Goal: Task Accomplishment & Management: Manage account settings

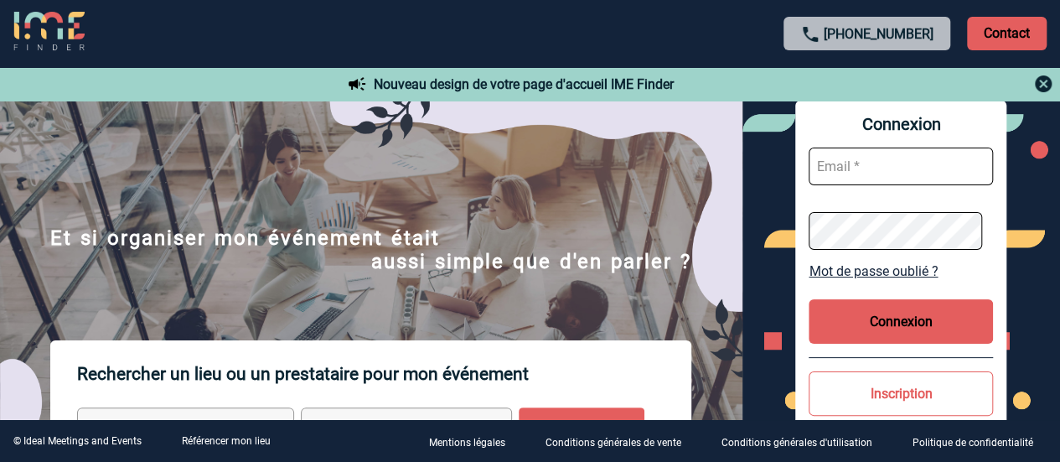
type input "[PERSON_NAME][EMAIL_ADDRESS][DOMAIN_NAME]"
click at [896, 323] on button "Connexion" at bounding box center [901, 321] width 184 height 44
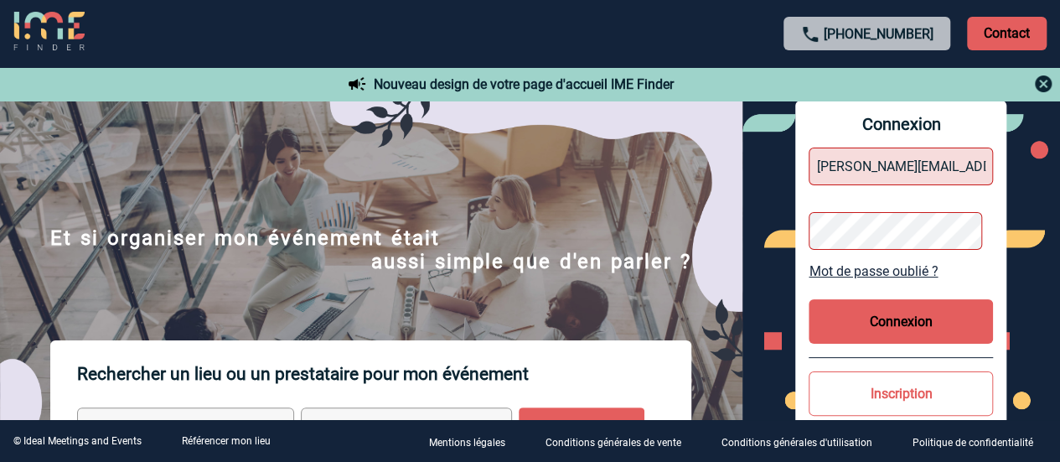
click at [915, 315] on button "Connexion" at bounding box center [901, 321] width 184 height 44
click at [918, 319] on button "Connexion" at bounding box center [901, 321] width 184 height 44
click at [902, 267] on link "Mot de passe oublié ?" at bounding box center [901, 271] width 184 height 16
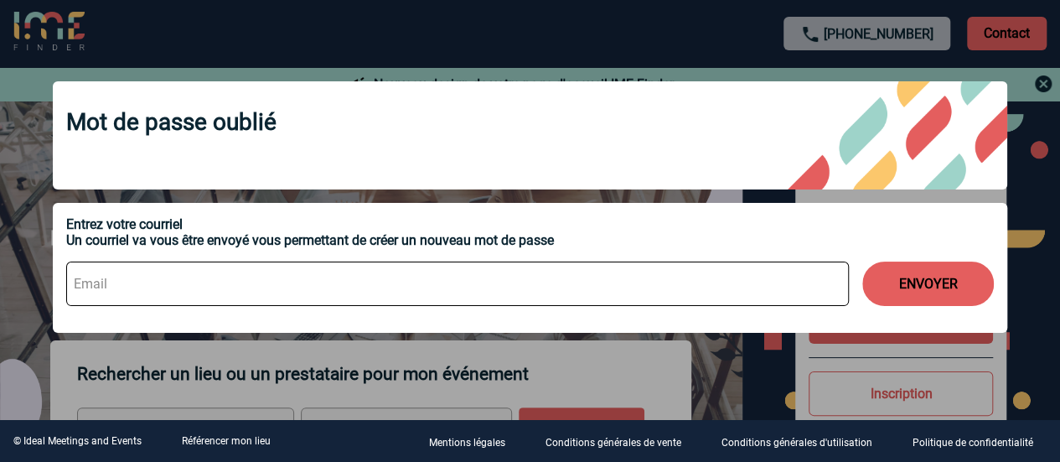
click at [746, 298] on input at bounding box center [457, 283] width 783 height 44
type input "[PERSON_NAME][EMAIL_ADDRESS][DOMAIN_NAME]"
click at [920, 284] on button "ENVOYER" at bounding box center [928, 283] width 132 height 44
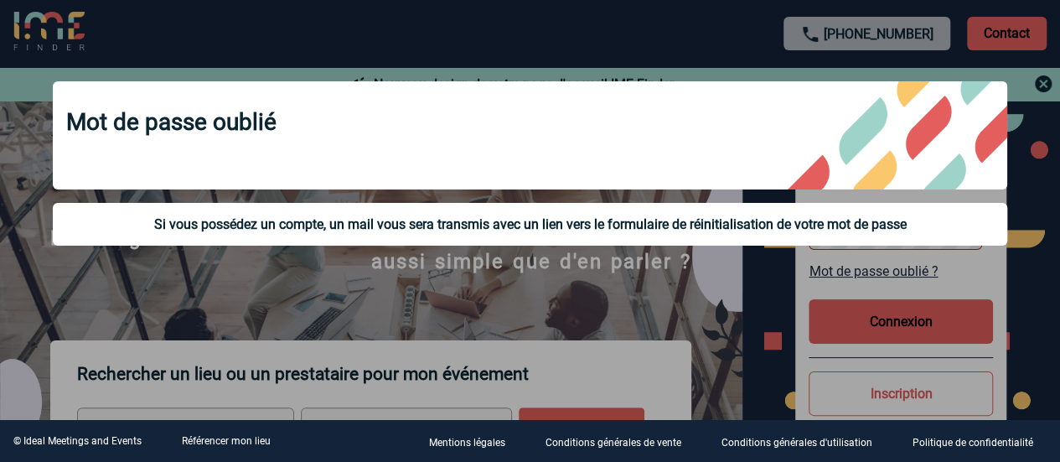
click at [1035, 100] on div at bounding box center [530, 231] width 1060 height 462
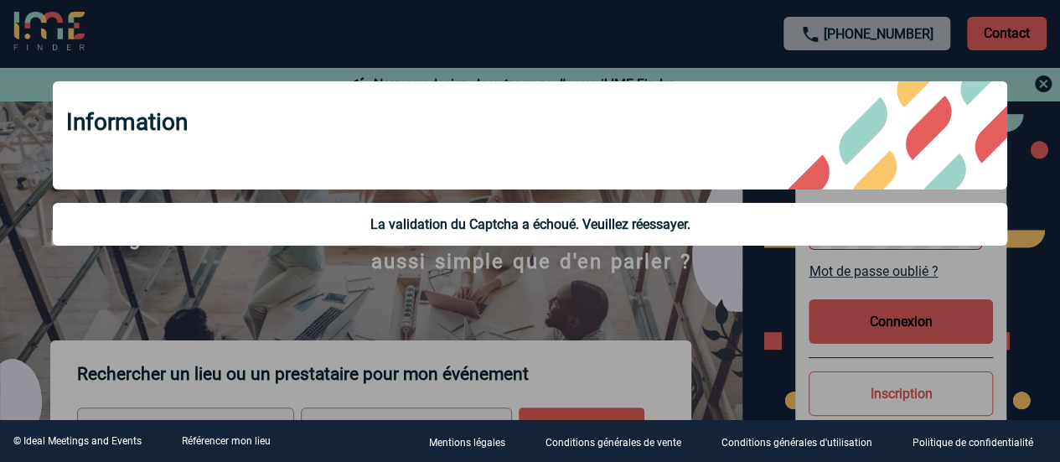
click at [613, 259] on div "Information La validation du Captcha a échoué. Veuillez réessayer." at bounding box center [530, 165] width 996 height 210
